Goal: Task Accomplishment & Management: Manage account settings

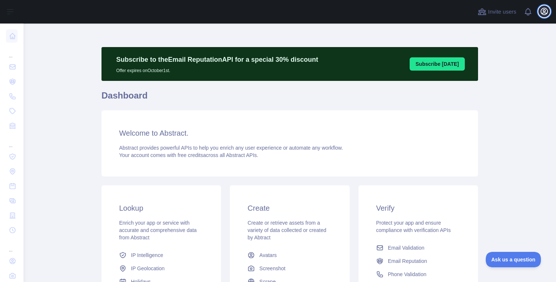
click at [542, 10] on icon "button" at bounding box center [544, 11] width 7 height 7
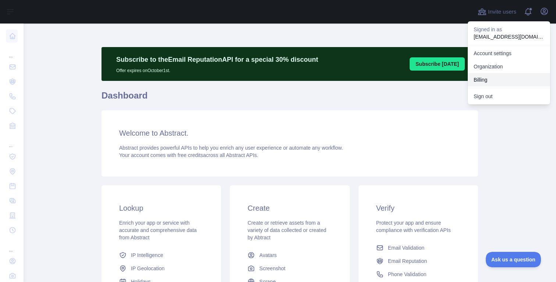
click at [486, 76] on button "Billing" at bounding box center [509, 79] width 82 height 13
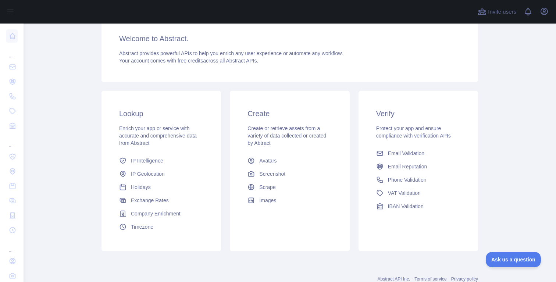
scroll to position [118, 0]
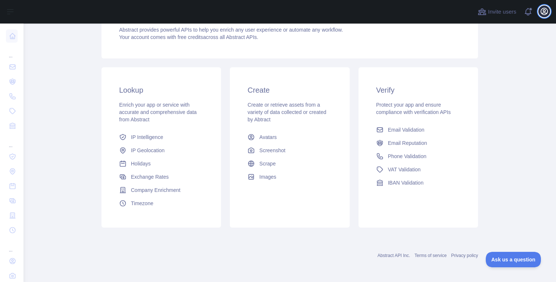
click at [546, 9] on icon "button" at bounding box center [544, 11] width 7 height 7
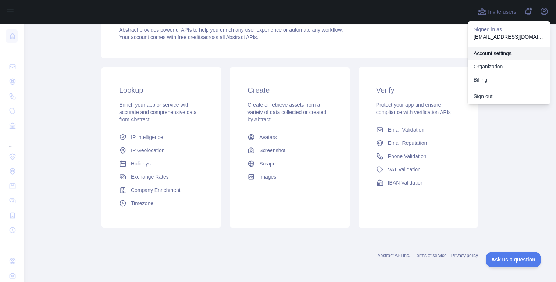
click at [505, 55] on link "Account settings" at bounding box center [509, 53] width 82 height 13
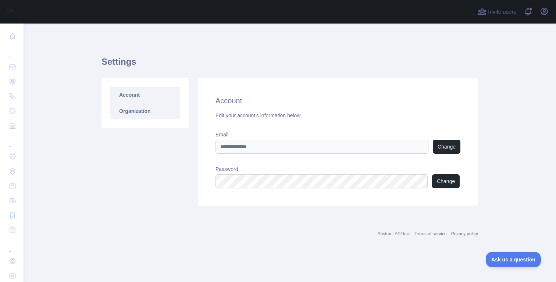
click at [135, 103] on link "Organization" at bounding box center [145, 111] width 70 height 16
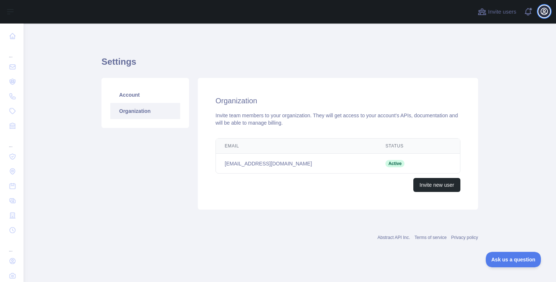
click at [546, 14] on icon "button" at bounding box center [544, 11] width 7 height 7
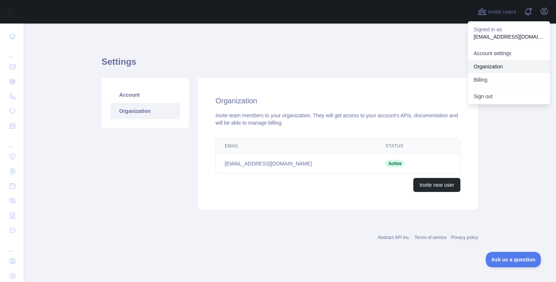
click at [488, 66] on link "Organization" at bounding box center [509, 66] width 82 height 13
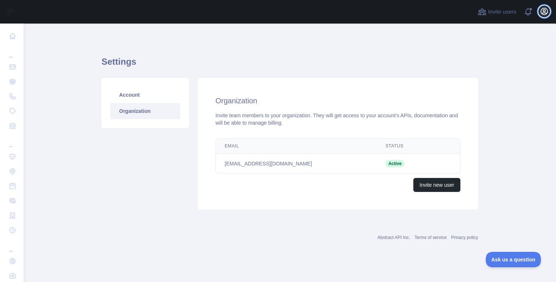
click at [547, 14] on icon "button" at bounding box center [544, 11] width 9 height 9
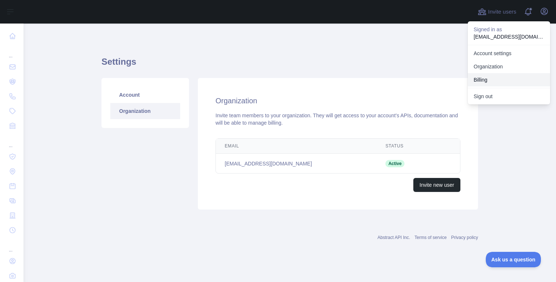
click at [488, 76] on button "Billing" at bounding box center [509, 79] width 82 height 13
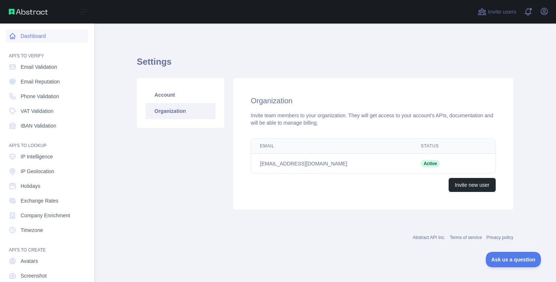
click at [47, 31] on link "Dashboard" at bounding box center [47, 35] width 82 height 13
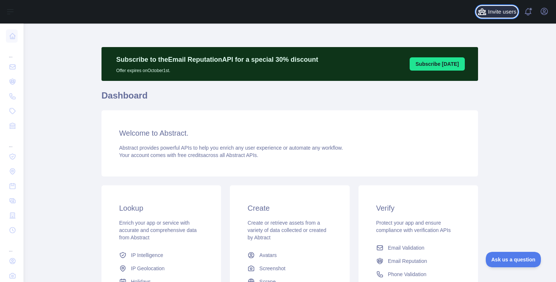
click at [512, 9] on span "Invite users" at bounding box center [502, 12] width 28 height 8
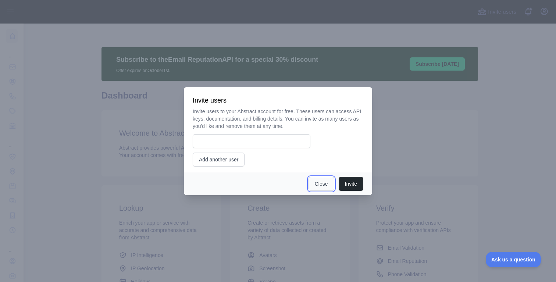
click at [323, 184] on button "Close" at bounding box center [321, 184] width 26 height 14
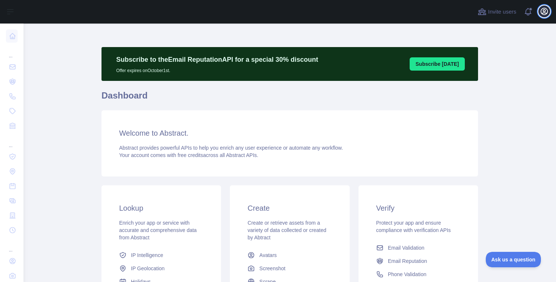
click at [546, 11] on icon "button" at bounding box center [544, 11] width 9 height 9
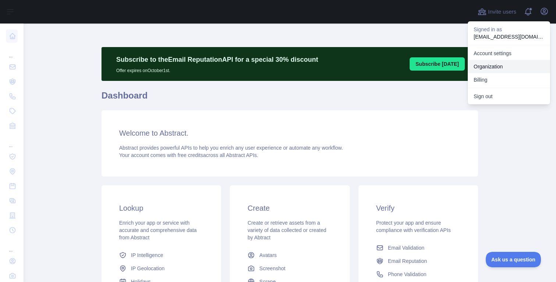
click at [494, 62] on link "Organization" at bounding box center [509, 66] width 82 height 13
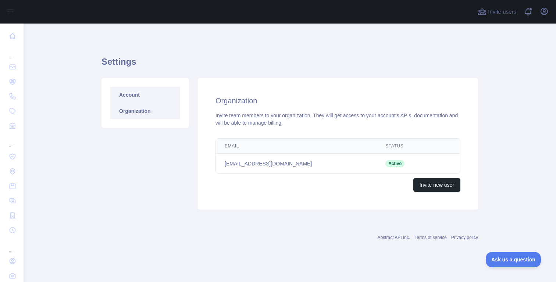
click at [115, 92] on link "Account" at bounding box center [145, 95] width 70 height 16
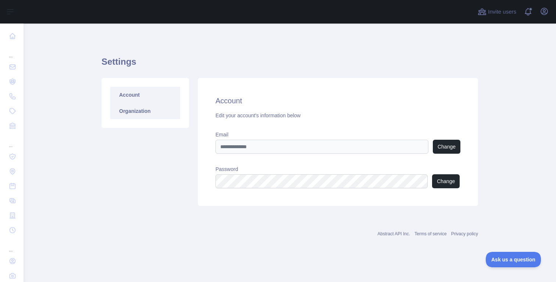
click at [133, 107] on link "Organization" at bounding box center [145, 111] width 70 height 16
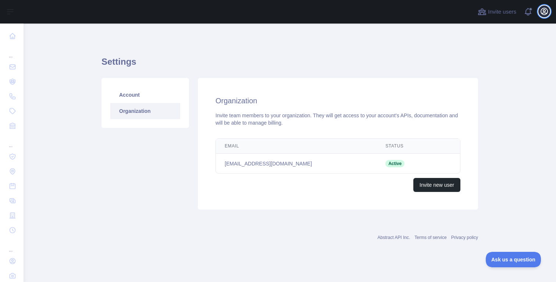
click at [543, 7] on icon "button" at bounding box center [544, 11] width 9 height 9
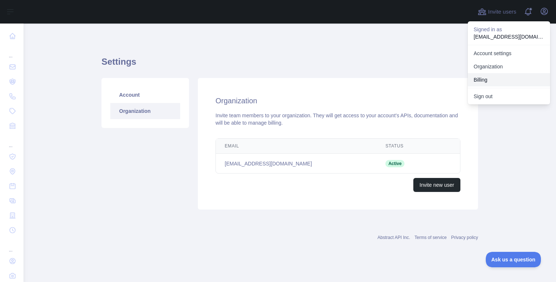
click at [495, 81] on button "Billing" at bounding box center [509, 79] width 82 height 13
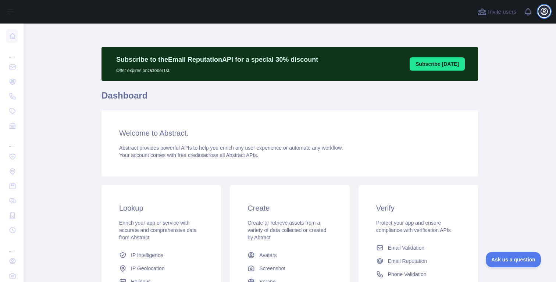
click at [547, 7] on icon "button" at bounding box center [544, 11] width 9 height 9
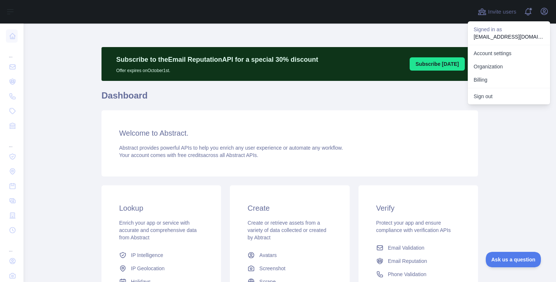
click at [382, 33] on div "Subscribe to the Email Reputation API for a special 30 % discount Offer expires…" at bounding box center [289, 212] width 376 height 376
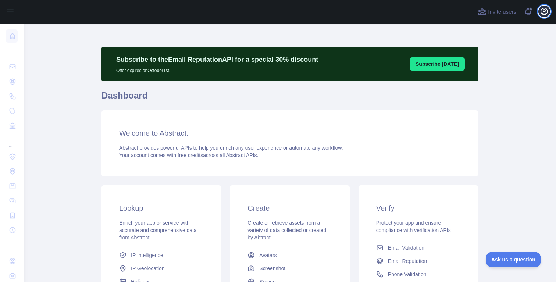
click at [547, 14] on icon "button" at bounding box center [544, 11] width 9 height 9
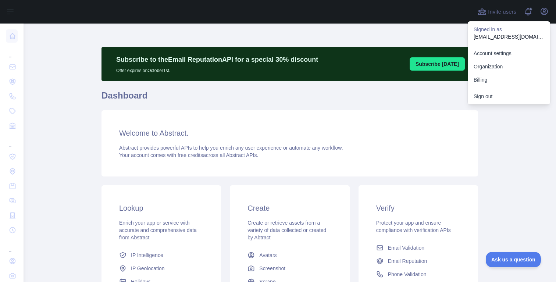
drag, startPoint x: 417, startPoint y: 17, endPoint x: 427, endPoint y: 11, distance: 11.9
click at [417, 17] on div at bounding box center [248, 12] width 438 height 24
